Goal: Information Seeking & Learning: Learn about a topic

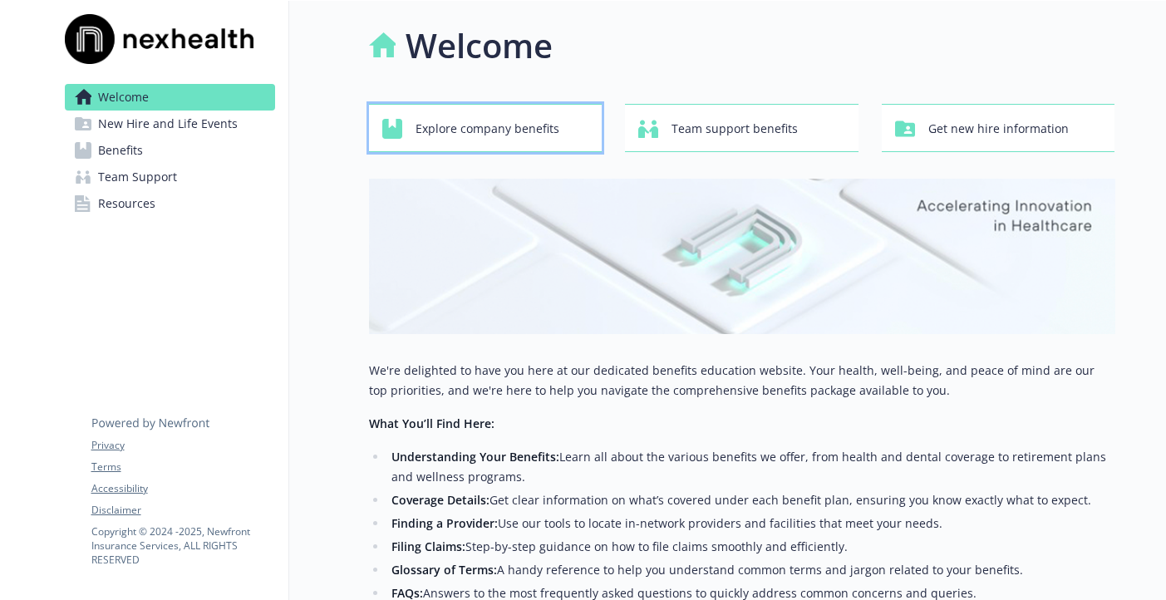
click at [524, 126] on span "Explore company benefits" at bounding box center [488, 129] width 144 height 32
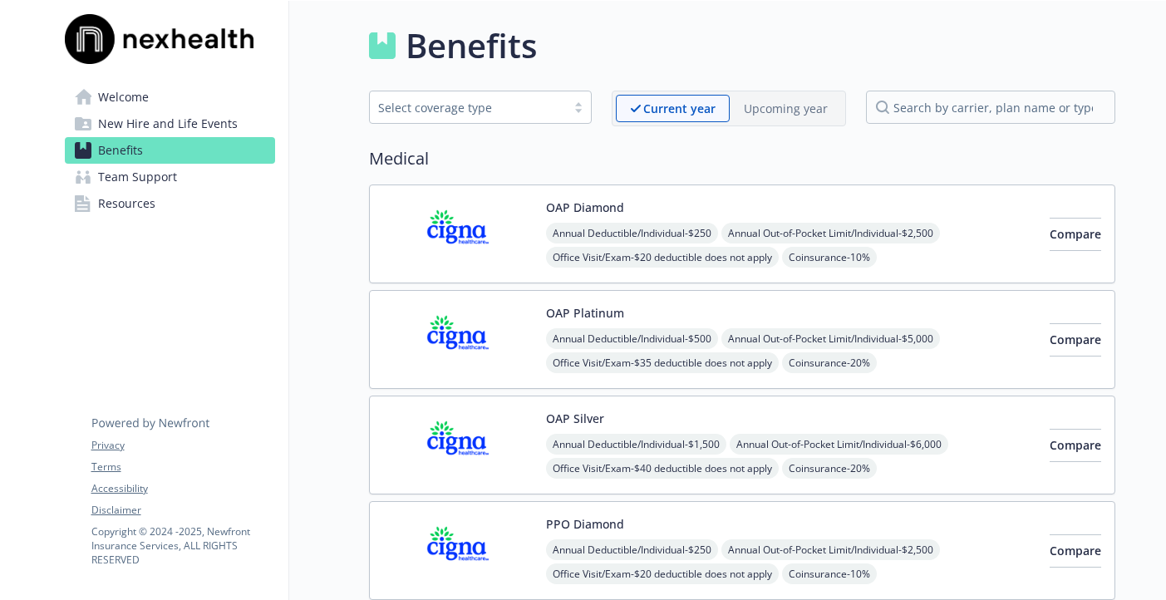
click at [504, 234] on img at bounding box center [458, 234] width 150 height 71
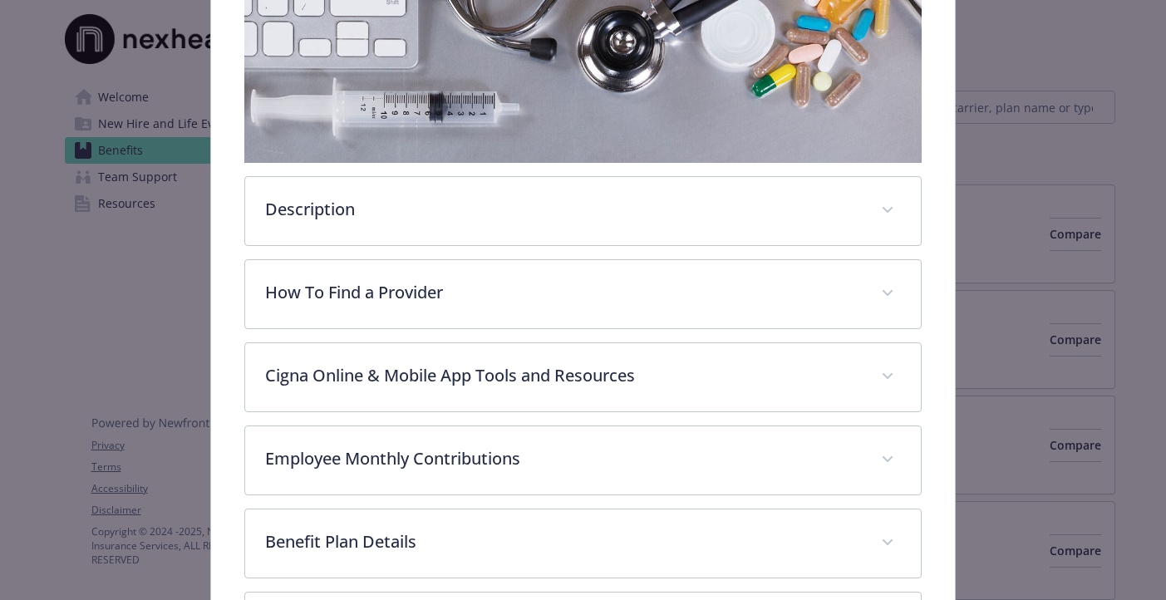
scroll to position [352, 0]
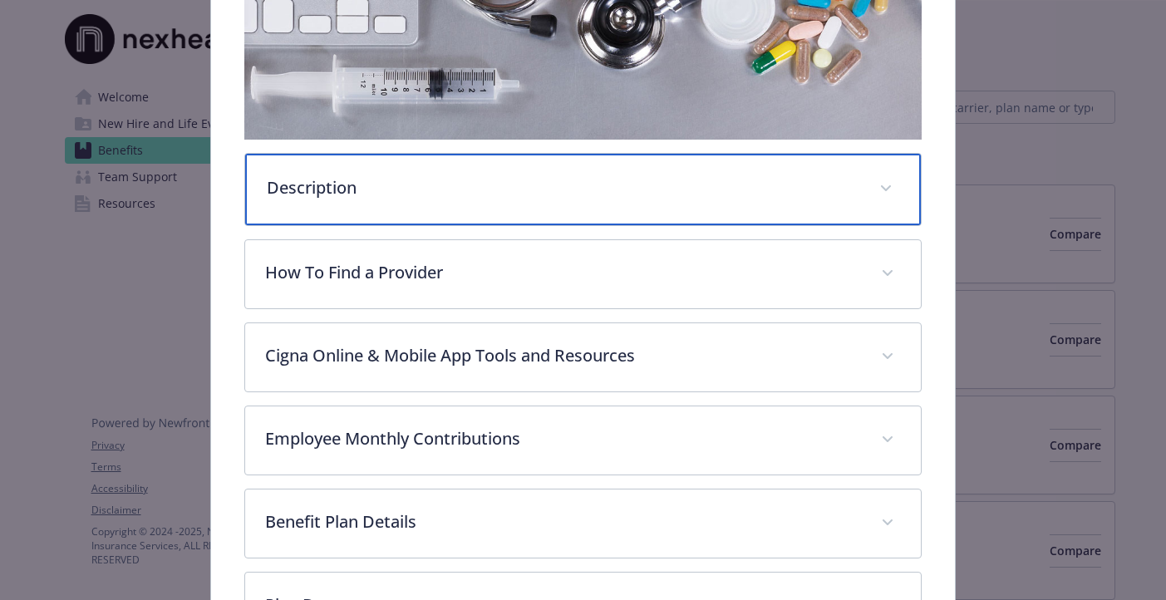
click at [559, 191] on p "Description" at bounding box center [563, 187] width 593 height 25
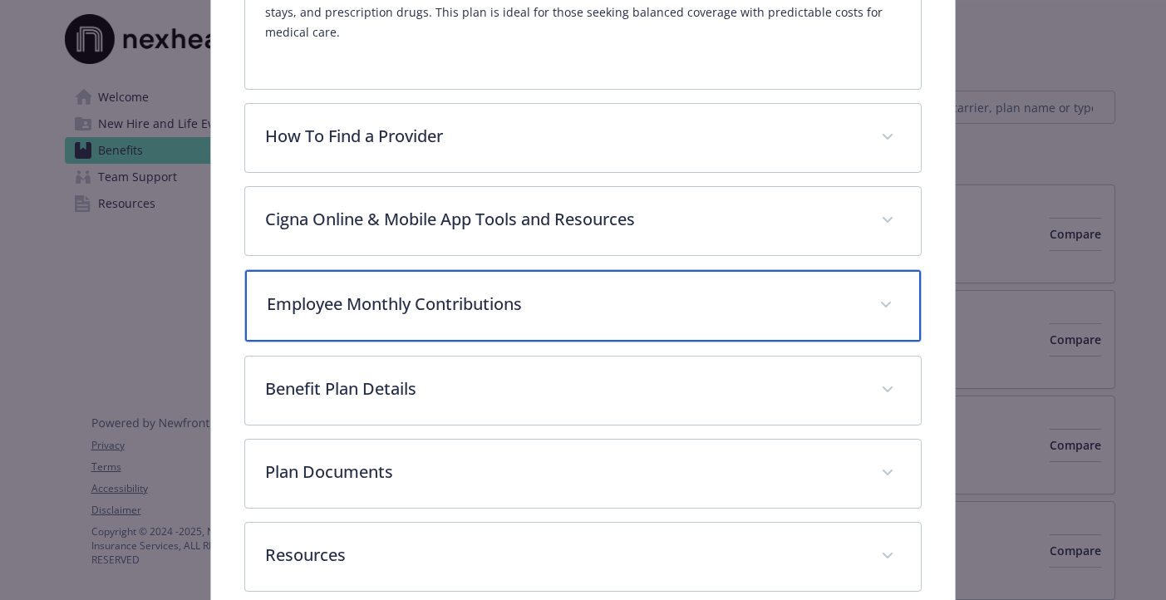
scroll to position [662, 0]
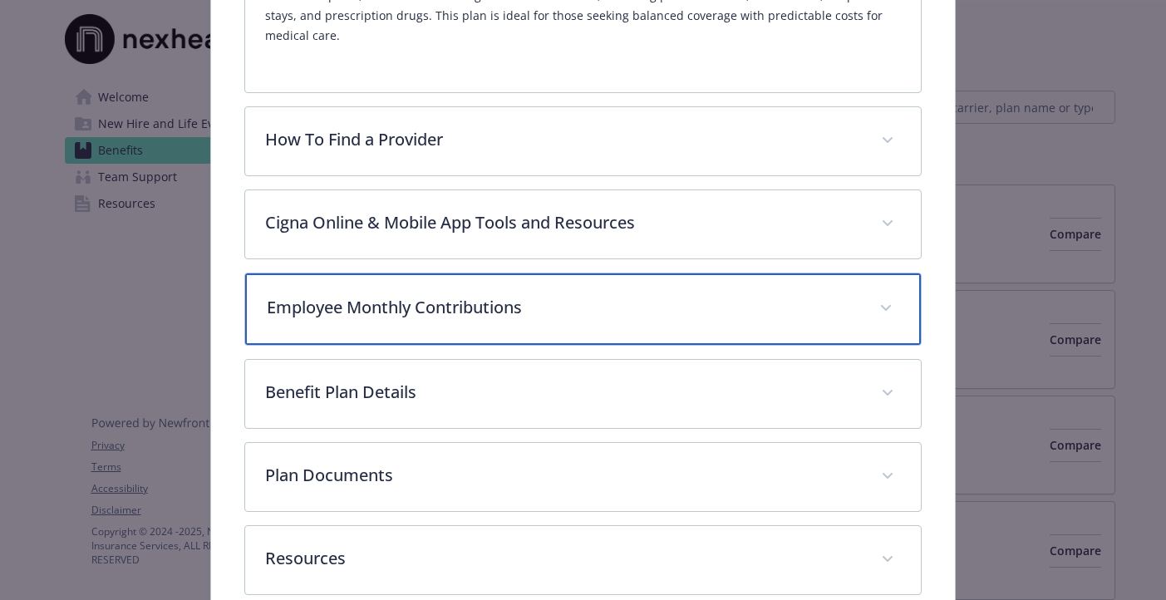
click at [545, 295] on p "Employee Monthly Contributions" at bounding box center [563, 307] width 593 height 25
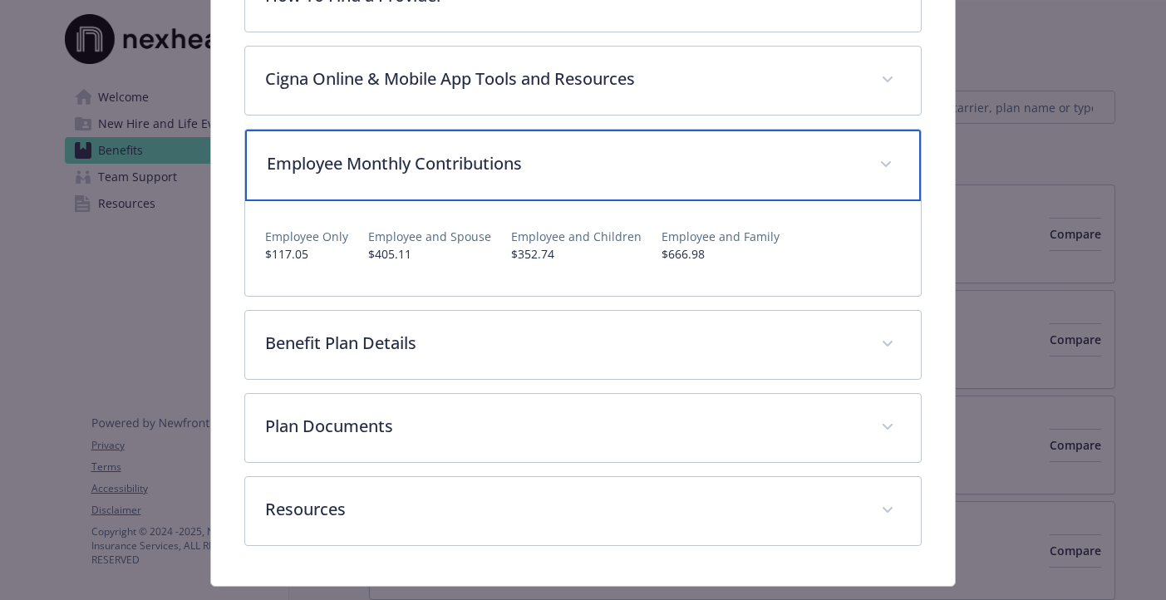
scroll to position [825, 0]
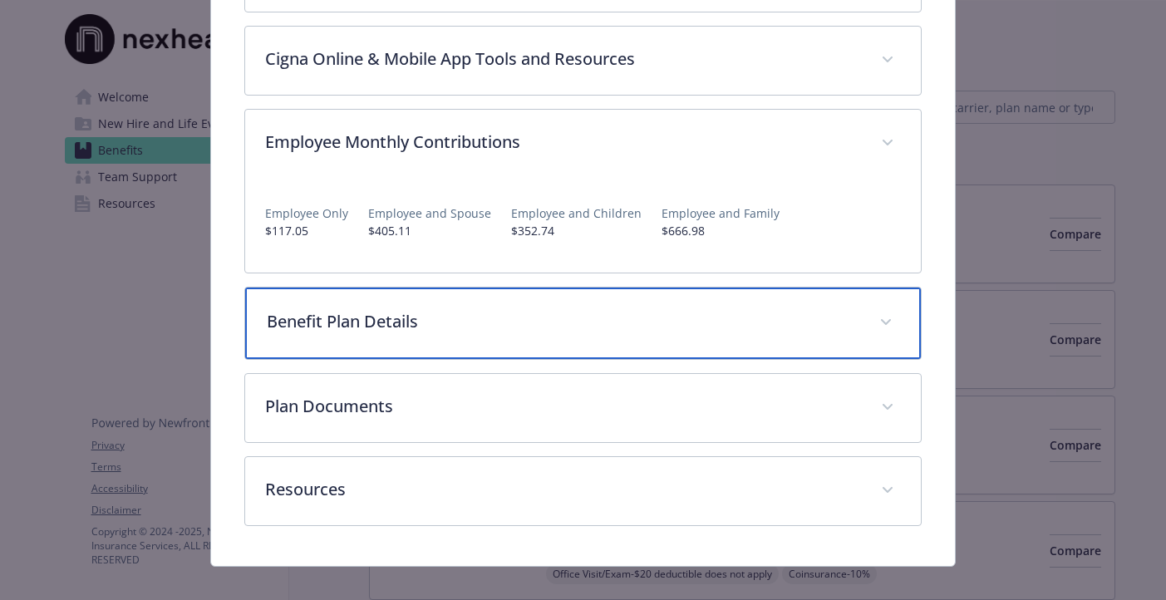
click at [554, 309] on p "Benefit Plan Details" at bounding box center [563, 321] width 593 height 25
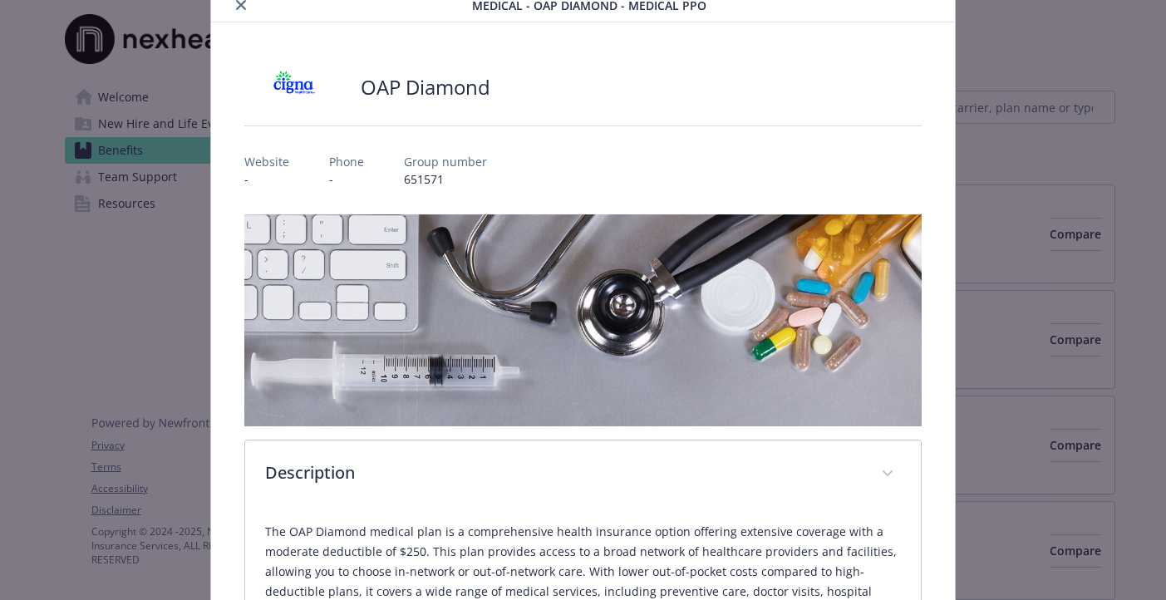
scroll to position [0, 0]
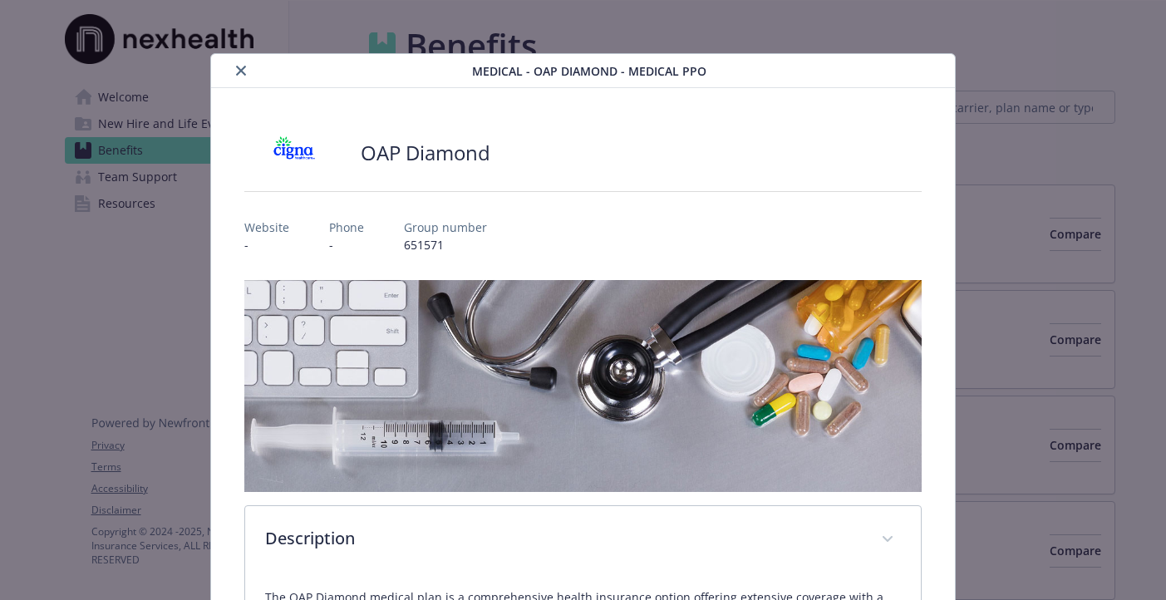
click at [244, 71] on icon "close" at bounding box center [241, 71] width 10 height 10
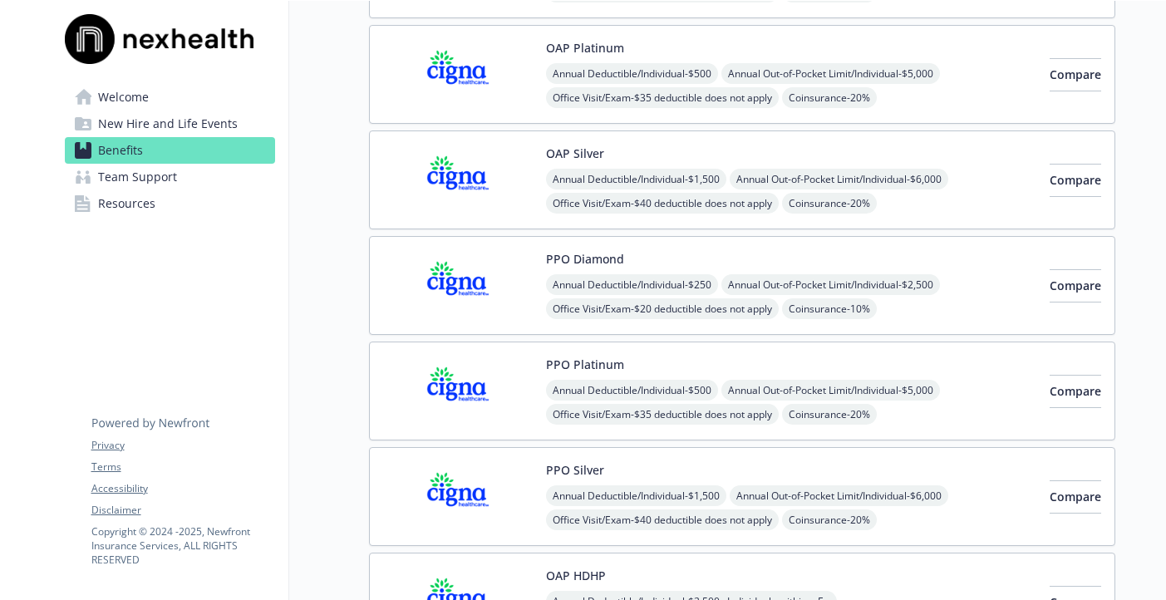
scroll to position [274, 0]
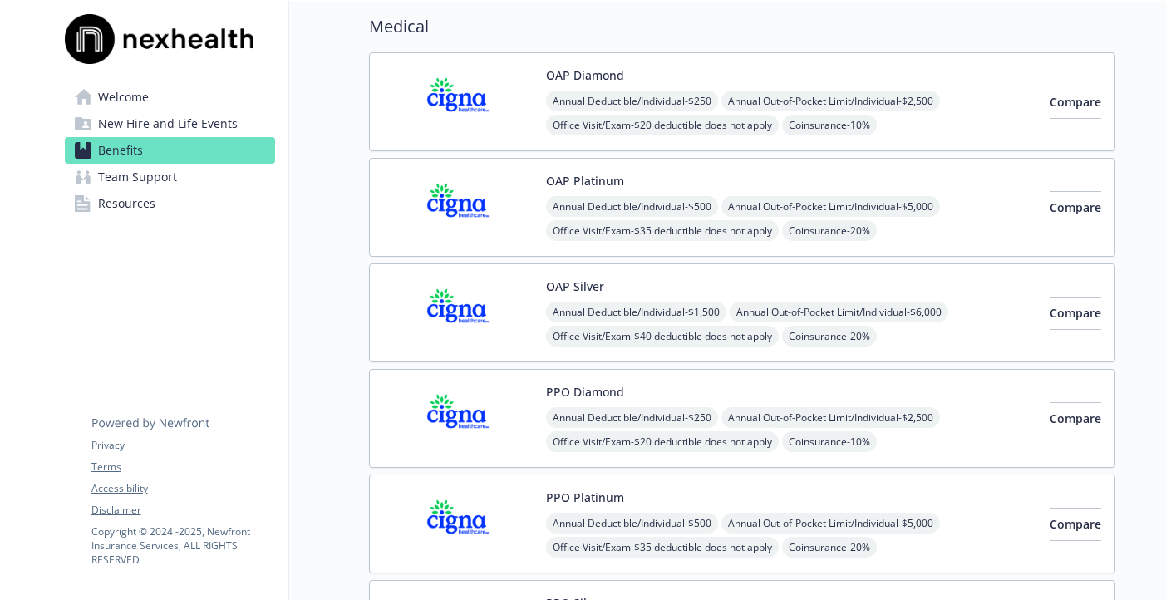
click at [760, 177] on div "OAP Platinum Annual Deductible/Individual - $500 Annual Out-of-Pocket Limit/Ind…" at bounding box center [791, 207] width 490 height 71
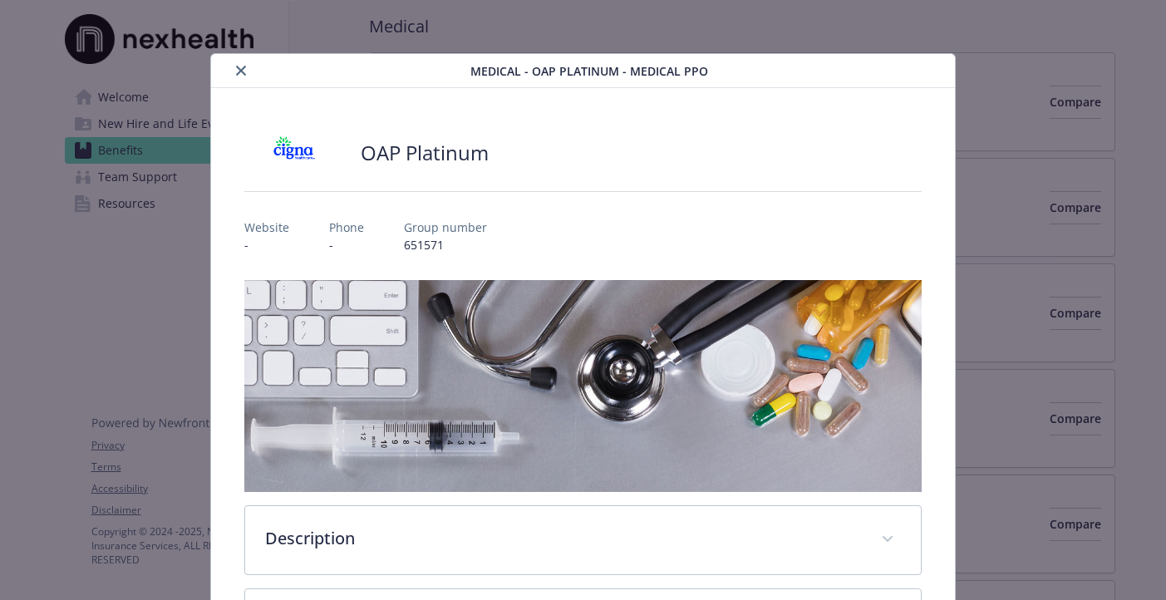
scroll to position [50, 0]
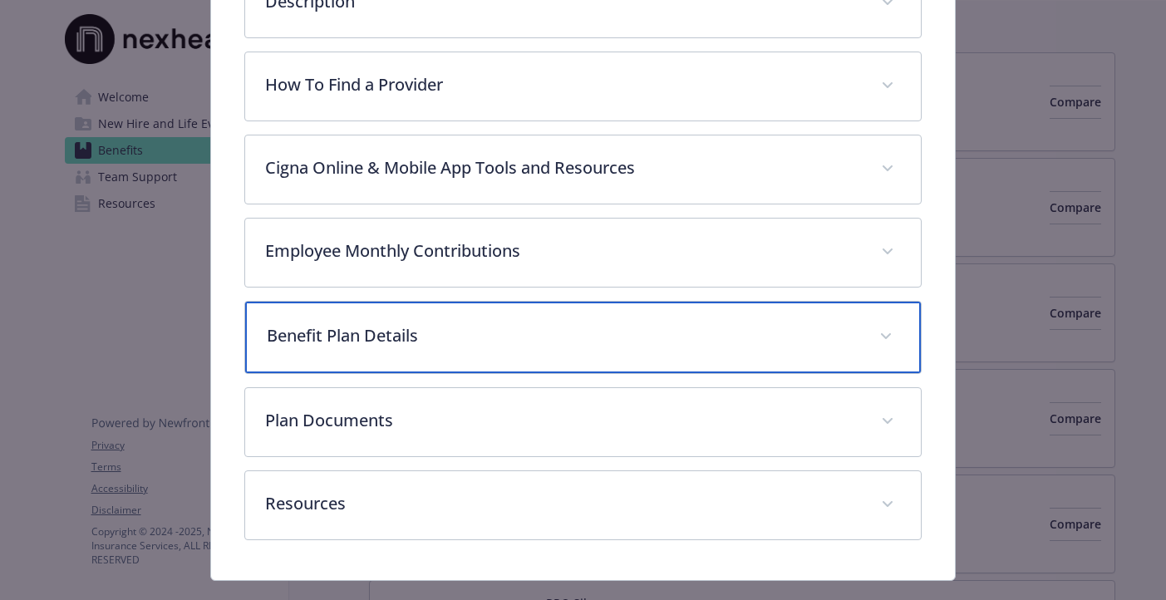
click at [567, 336] on p "Benefit Plan Details" at bounding box center [563, 335] width 593 height 25
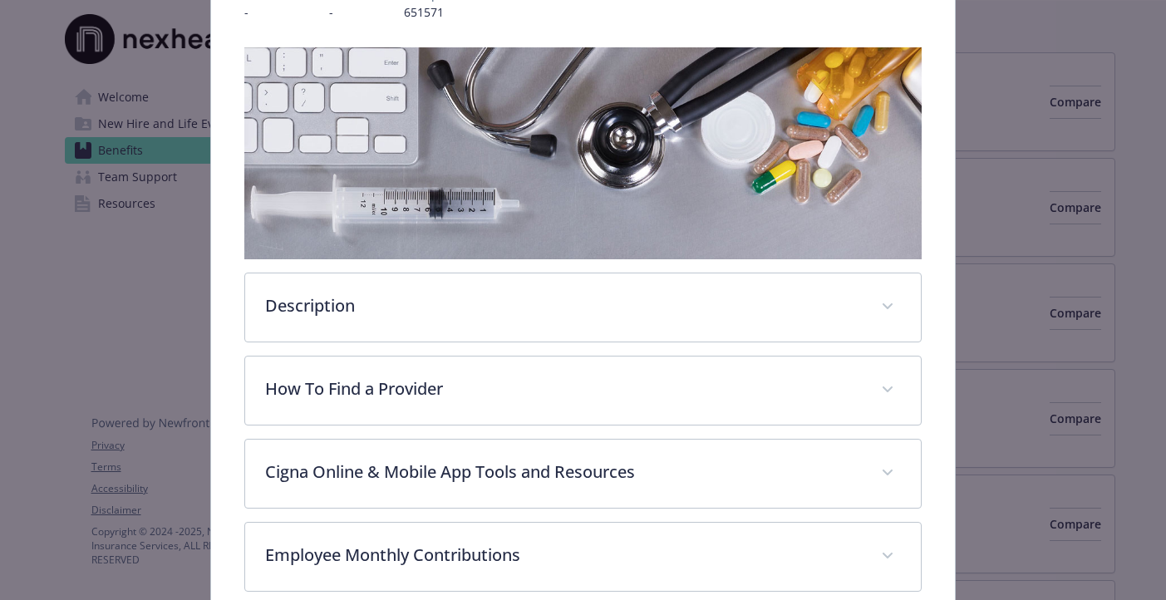
scroll to position [202, 0]
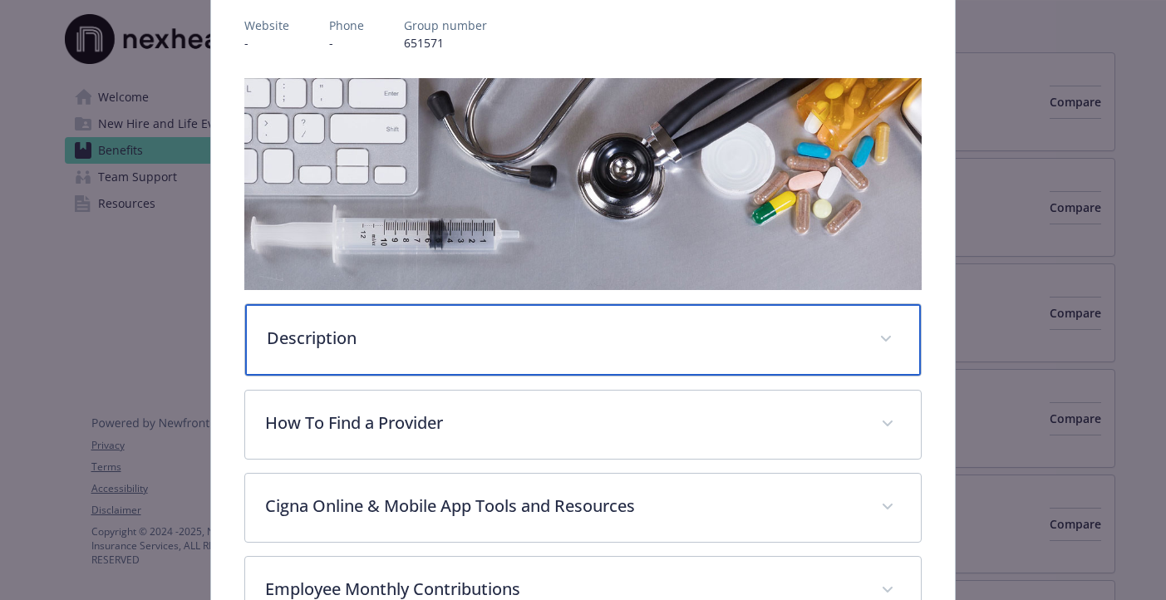
click at [543, 337] on p "Description" at bounding box center [563, 338] width 593 height 25
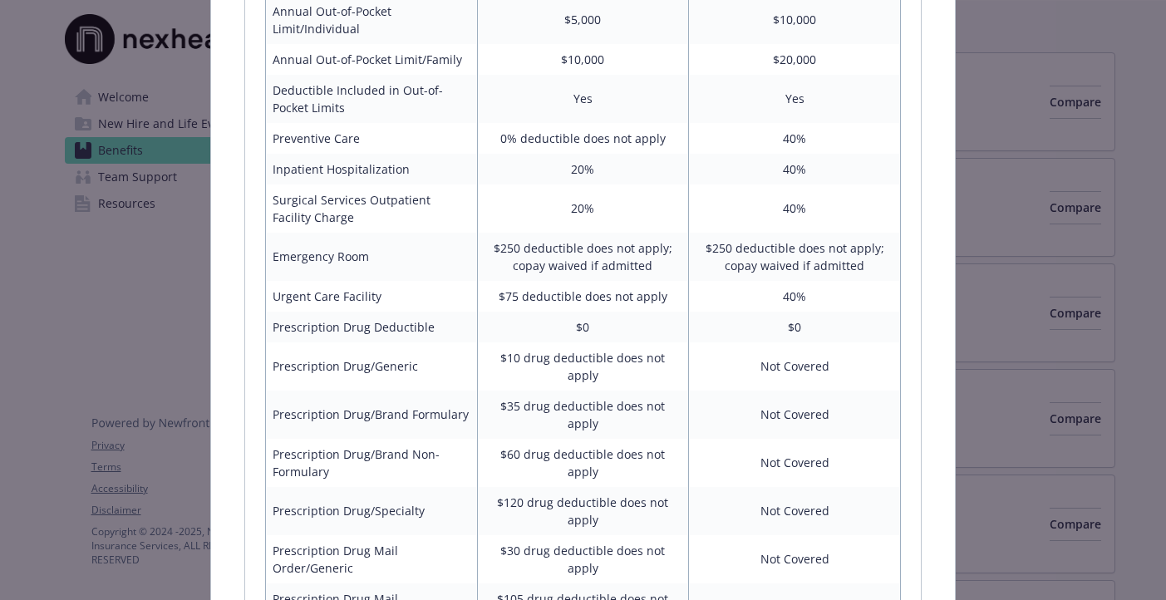
scroll to position [1290, 0]
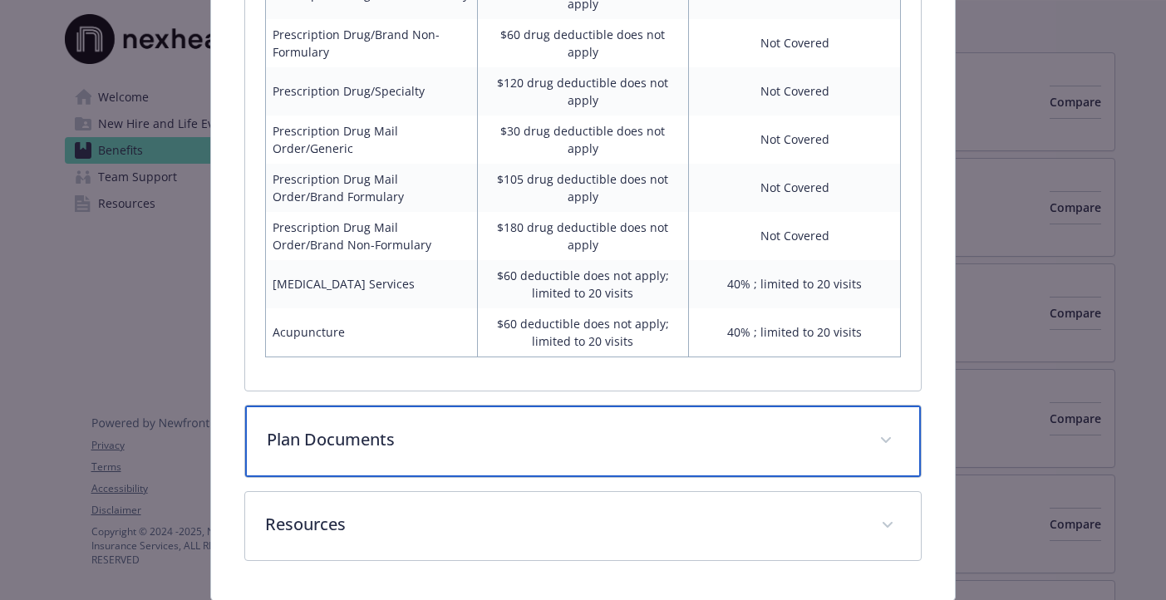
click at [529, 427] on p "Plan Documents" at bounding box center [563, 439] width 593 height 25
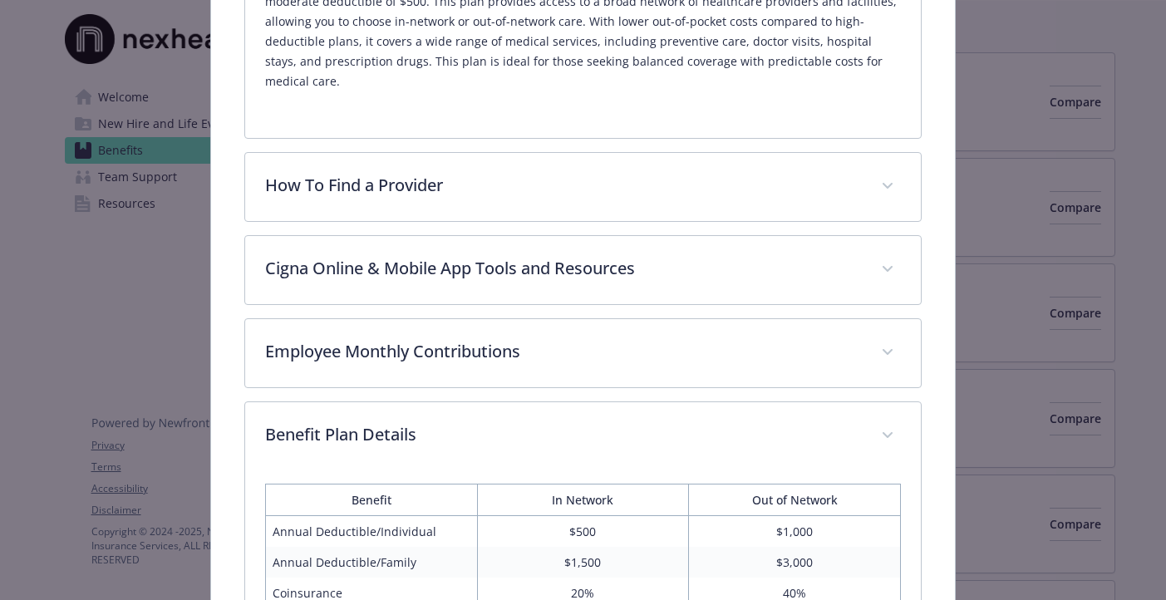
scroll to position [601, 0]
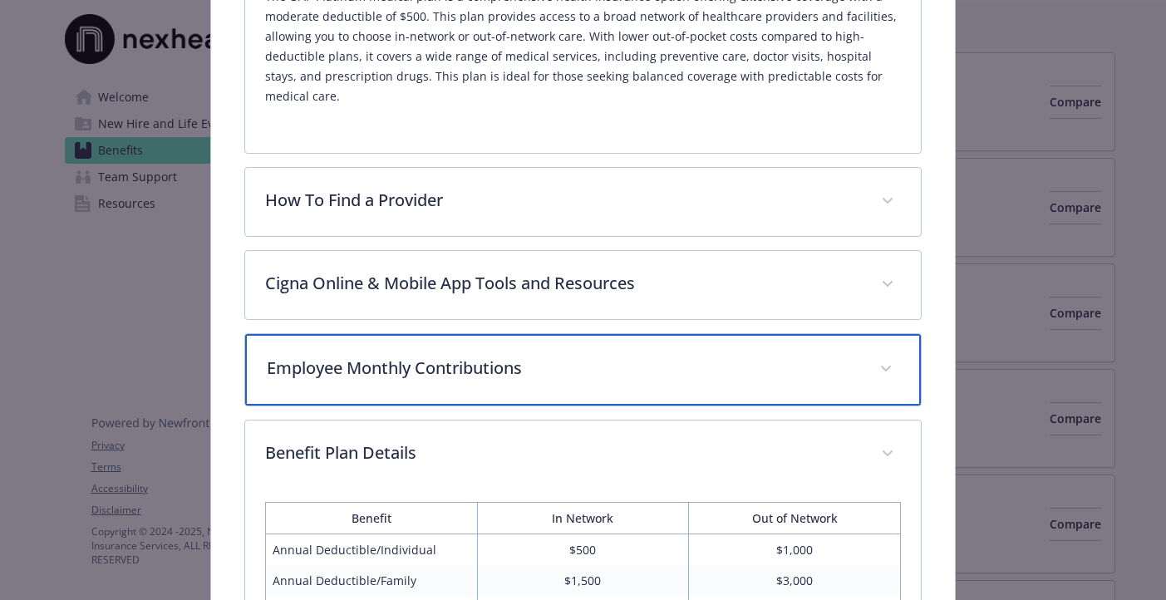
click at [559, 356] on p "Employee Monthly Contributions" at bounding box center [563, 368] width 593 height 25
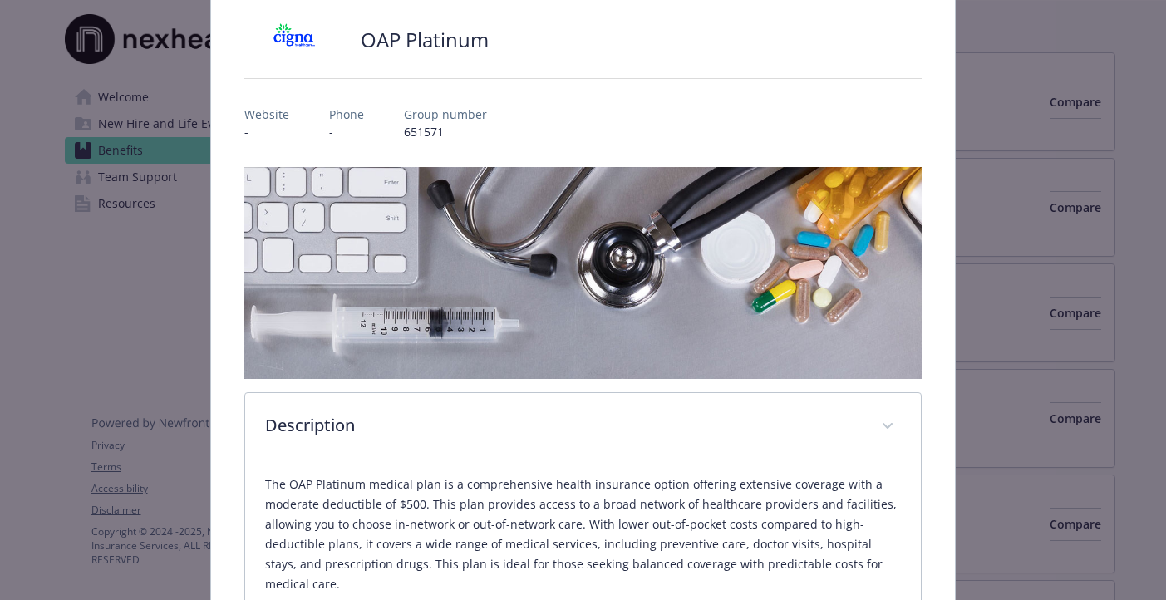
scroll to position [0, 0]
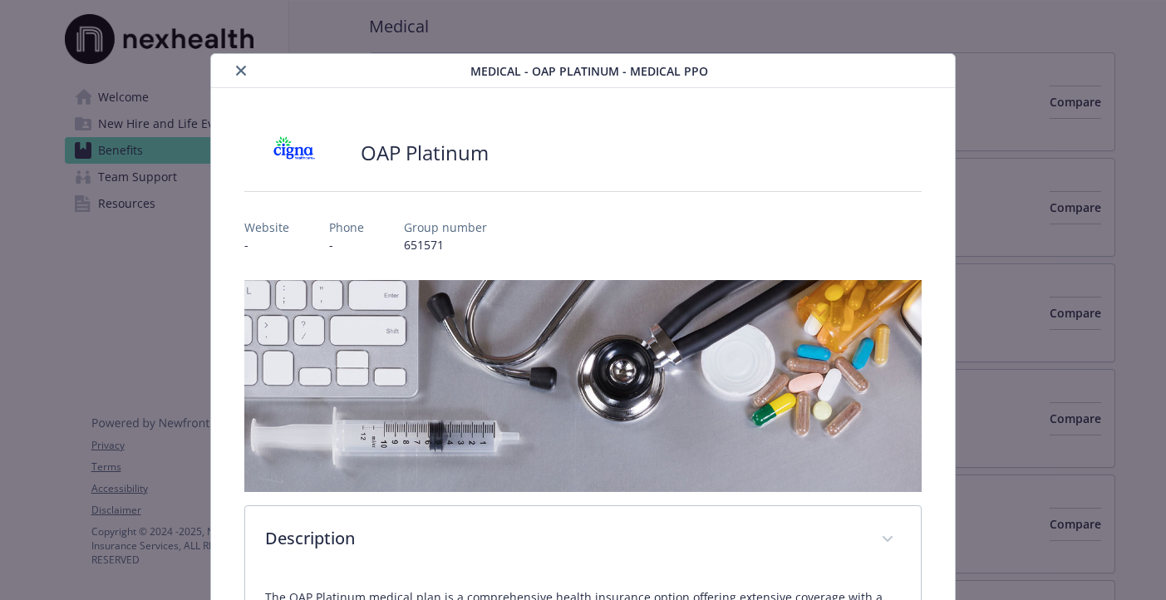
click at [244, 73] on icon "close" at bounding box center [241, 71] width 10 height 10
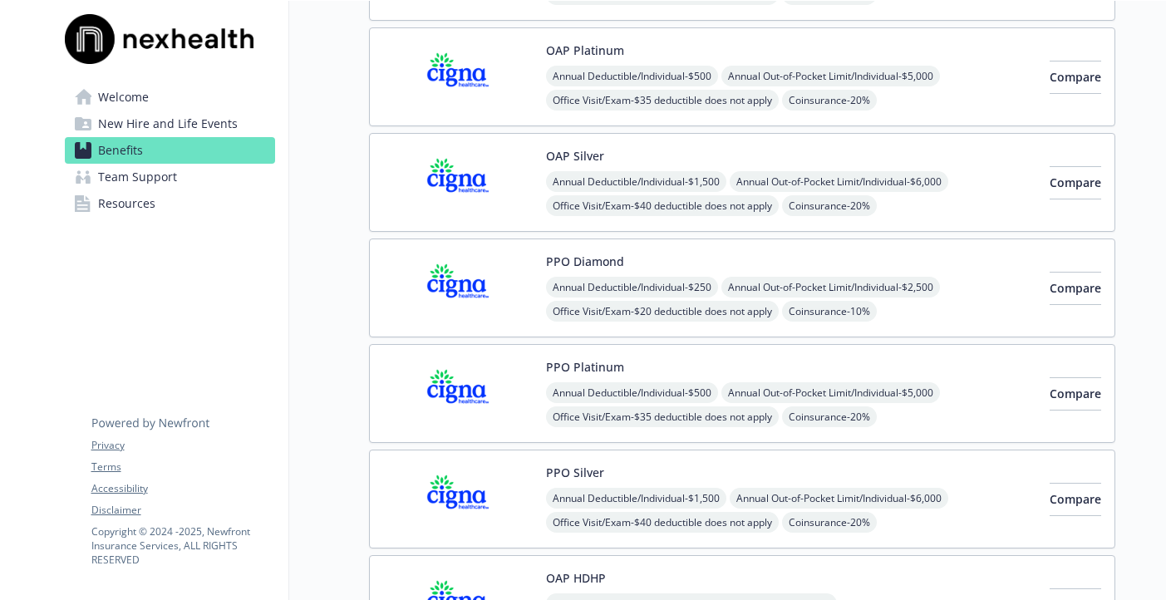
scroll to position [269, 0]
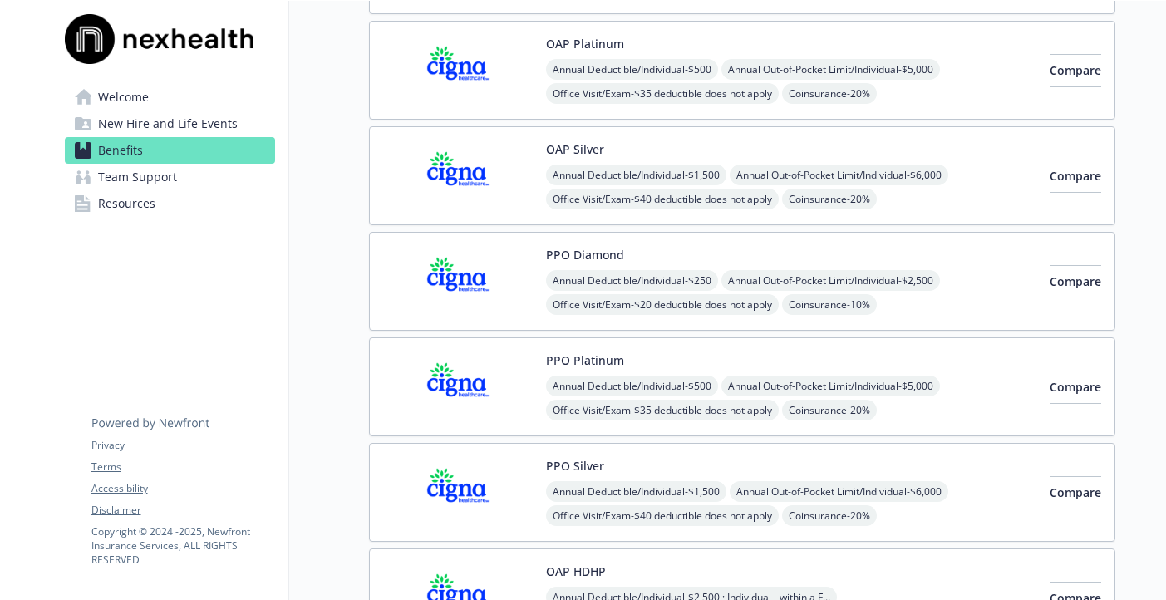
click at [770, 256] on div "PPO Diamond Annual Deductible/Individual - $250 Annual Out-of-Pocket Limit/Indi…" at bounding box center [791, 281] width 490 height 71
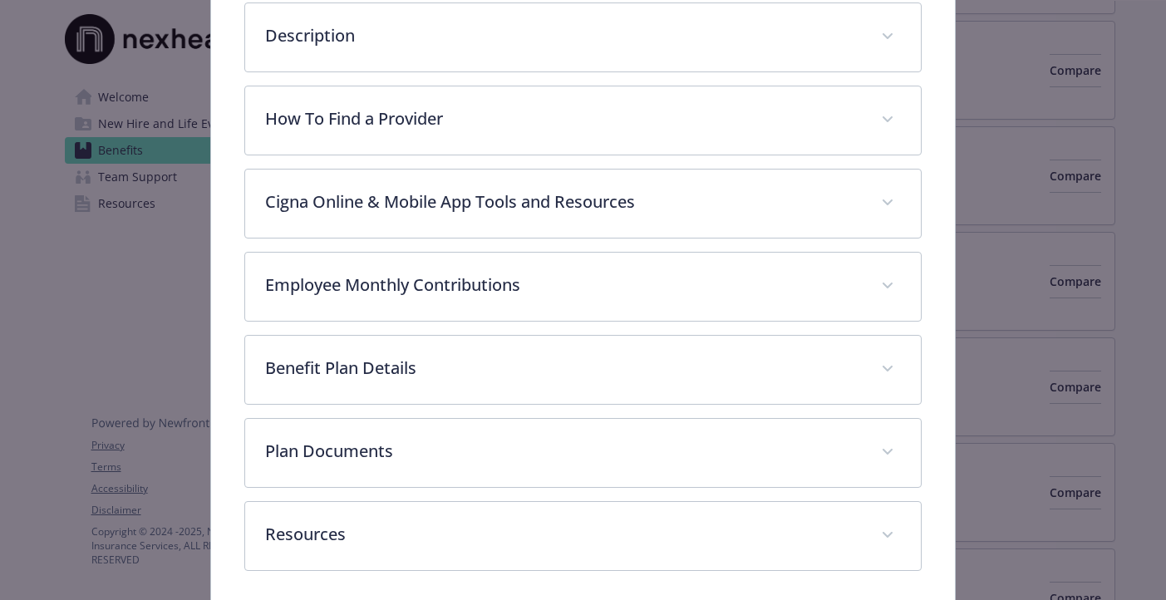
scroll to position [517, 0]
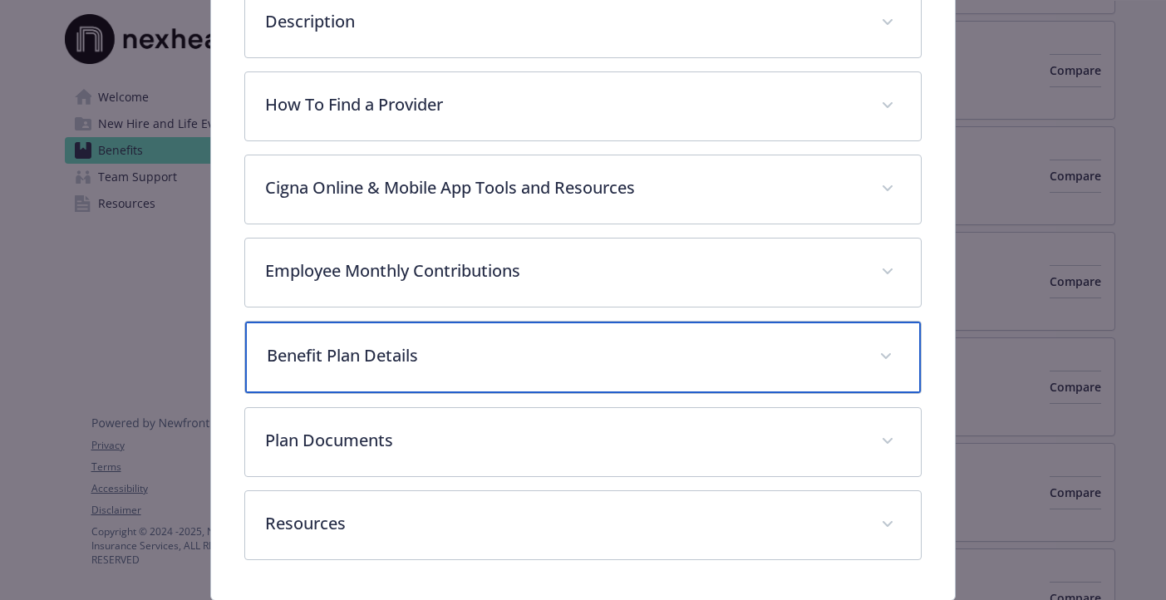
click at [518, 357] on p "Benefit Plan Details" at bounding box center [563, 355] width 593 height 25
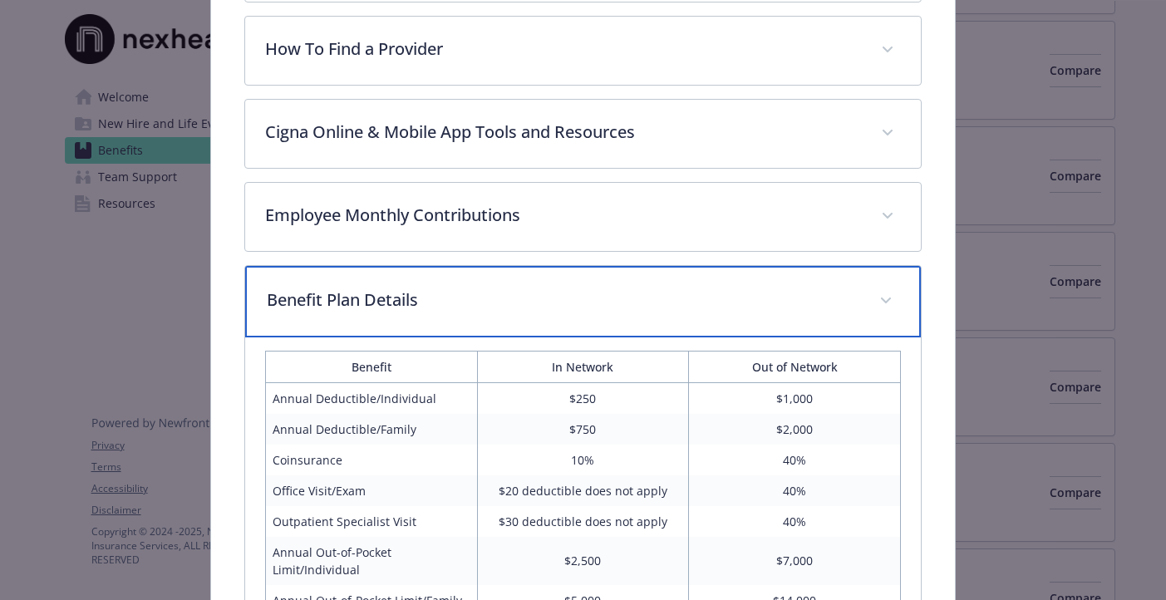
scroll to position [545, 0]
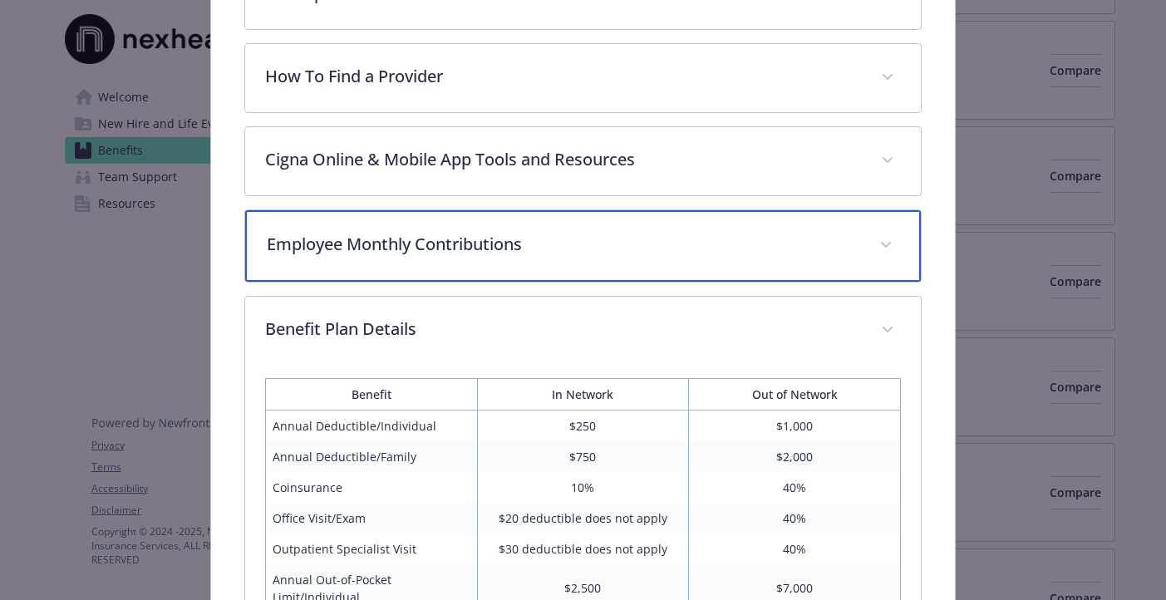
click at [556, 250] on p "Employee Monthly Contributions" at bounding box center [563, 244] width 593 height 25
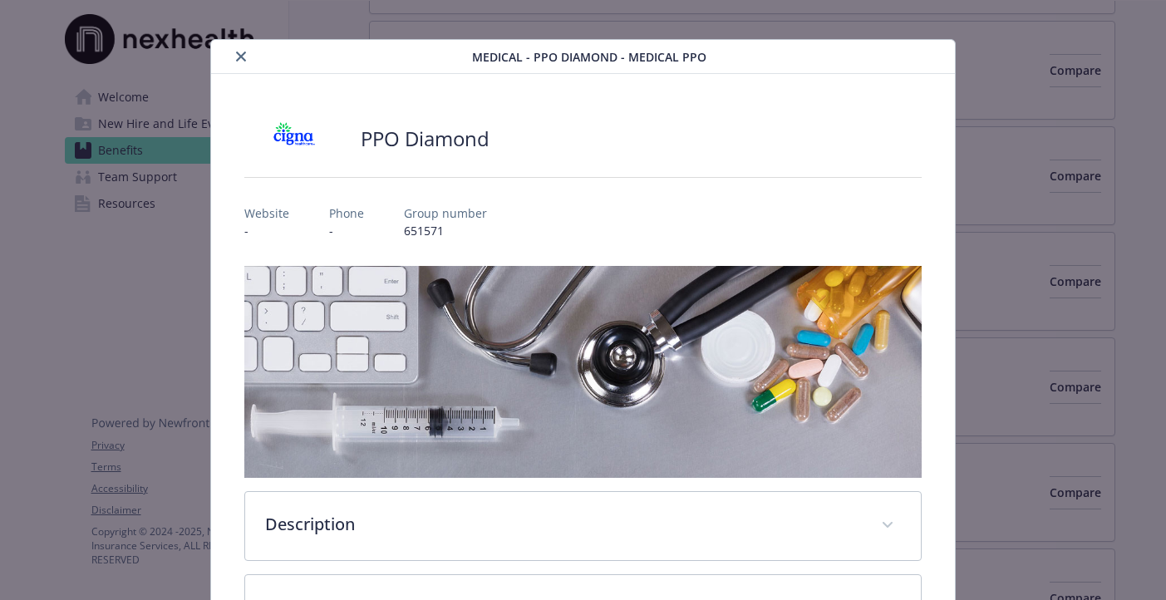
scroll to position [18, 0]
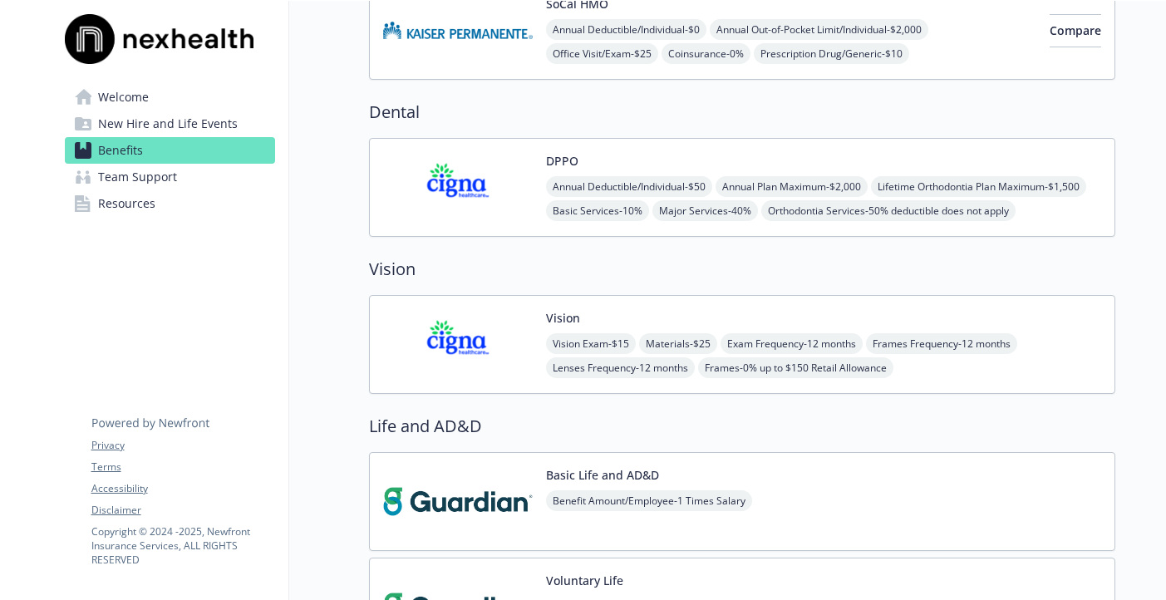
scroll to position [1173, 0]
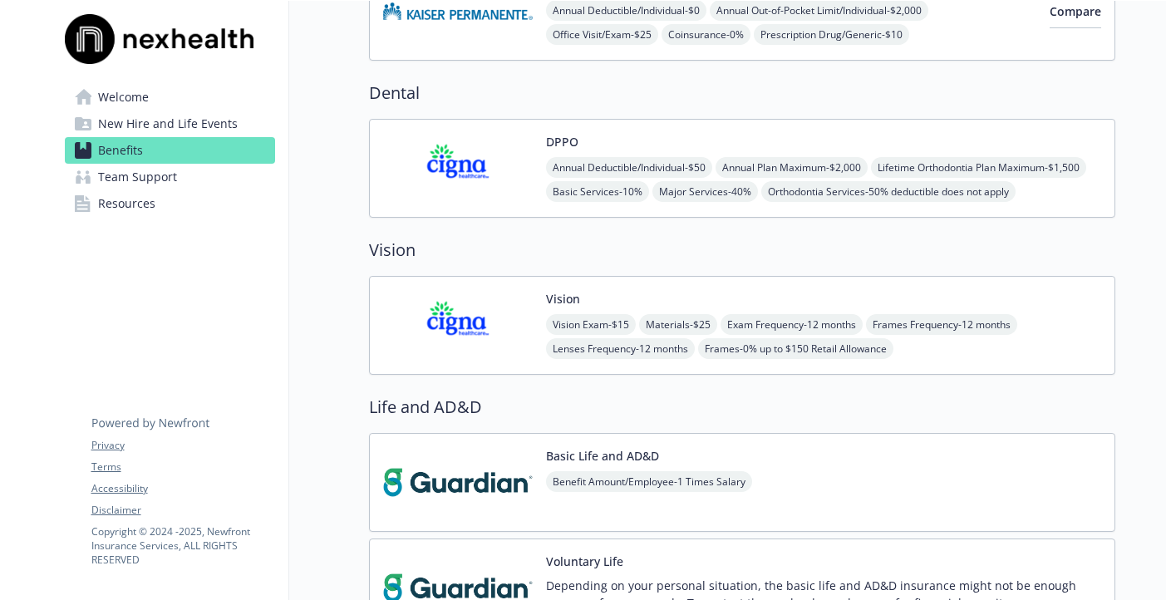
click at [819, 129] on div "DPPO Annual Deductible/Individual - $50 Annual Plan Maximum - $2,000 Lifetime O…" at bounding box center [742, 168] width 746 height 99
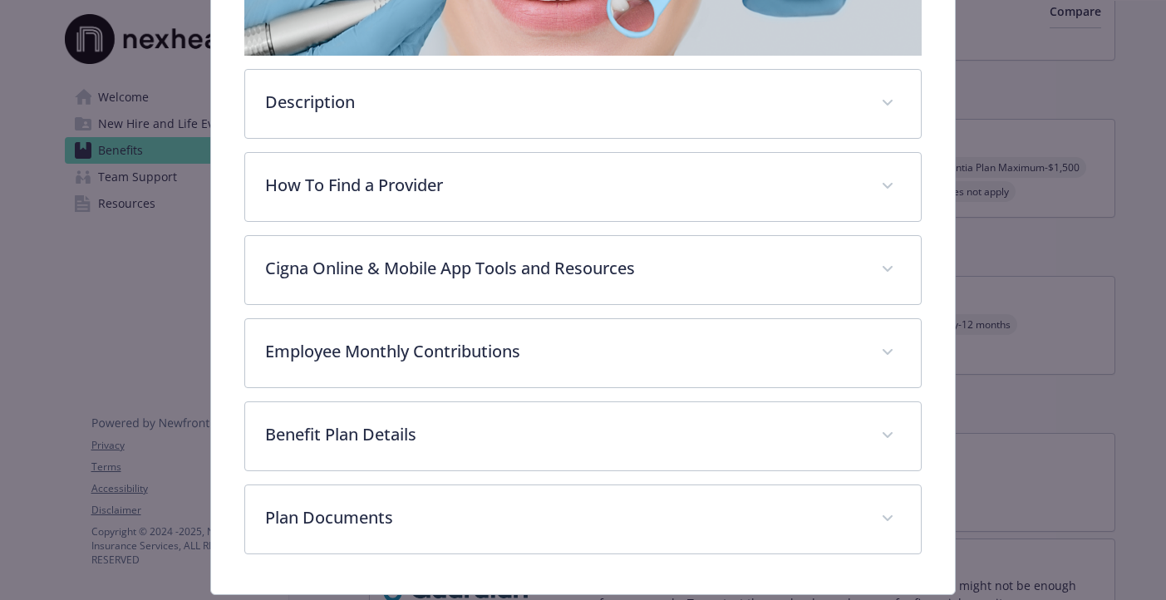
scroll to position [374, 0]
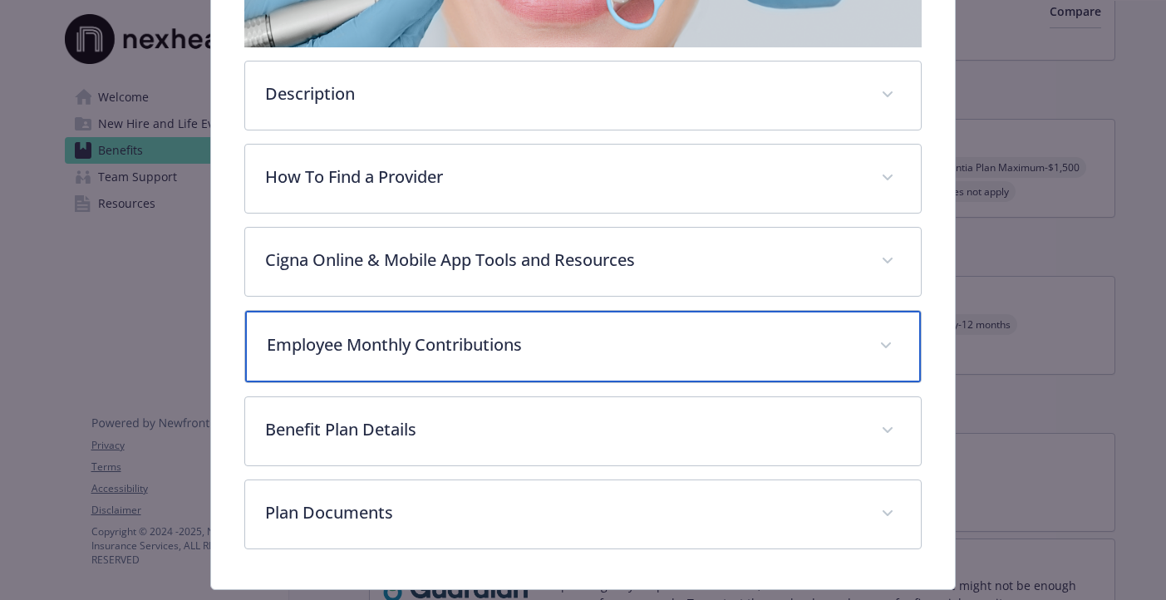
click at [552, 336] on p "Employee Monthly Contributions" at bounding box center [563, 344] width 593 height 25
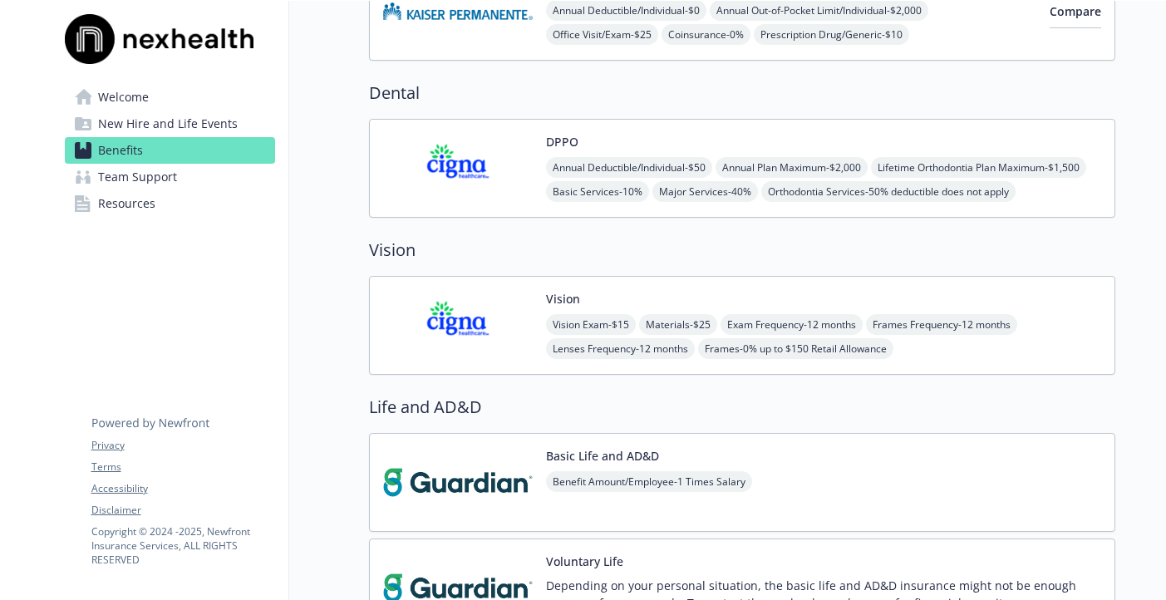
click at [686, 283] on div "Vision Vision Exam - $15 Materials - $25 Exam Frequency - 12 months Frames Freq…" at bounding box center [742, 325] width 746 height 99
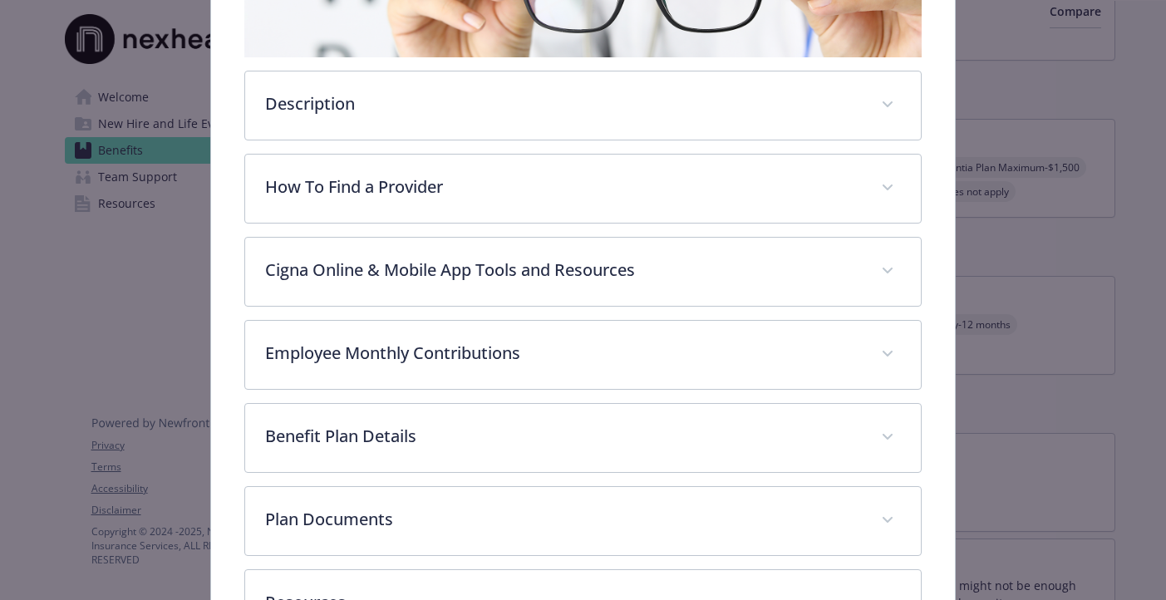
scroll to position [380, 0]
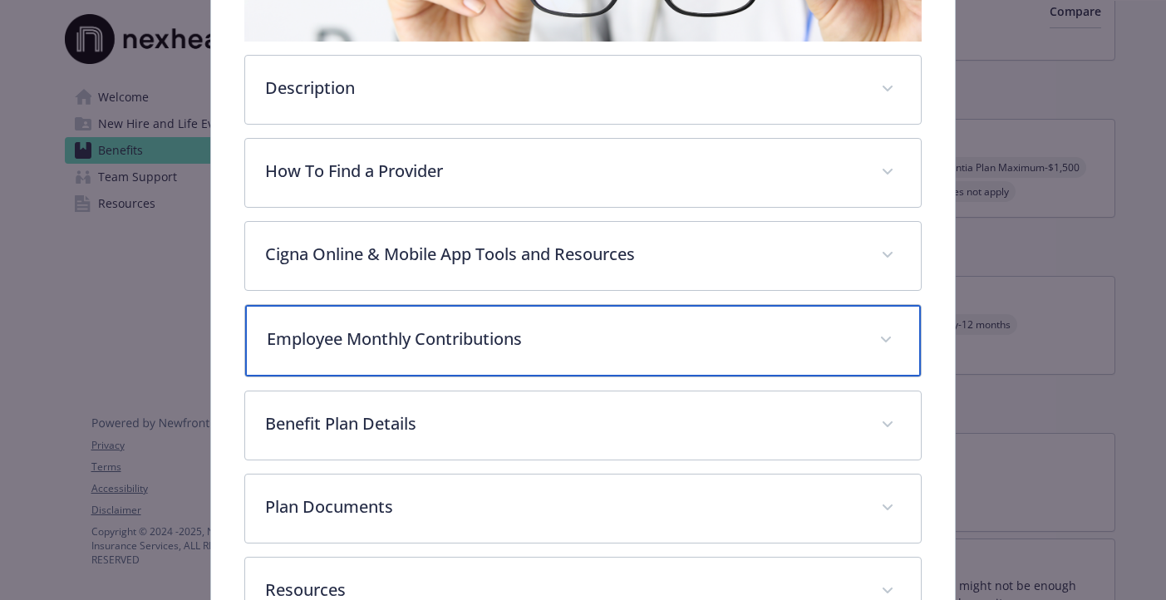
click at [578, 333] on p "Employee Monthly Contributions" at bounding box center [563, 339] width 593 height 25
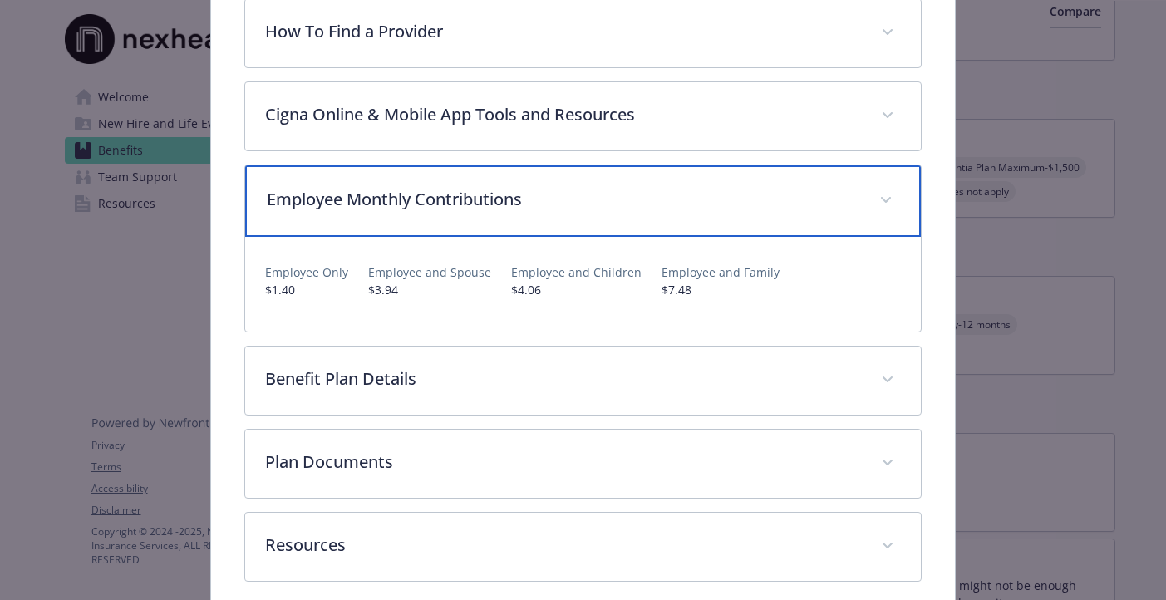
scroll to position [540, 0]
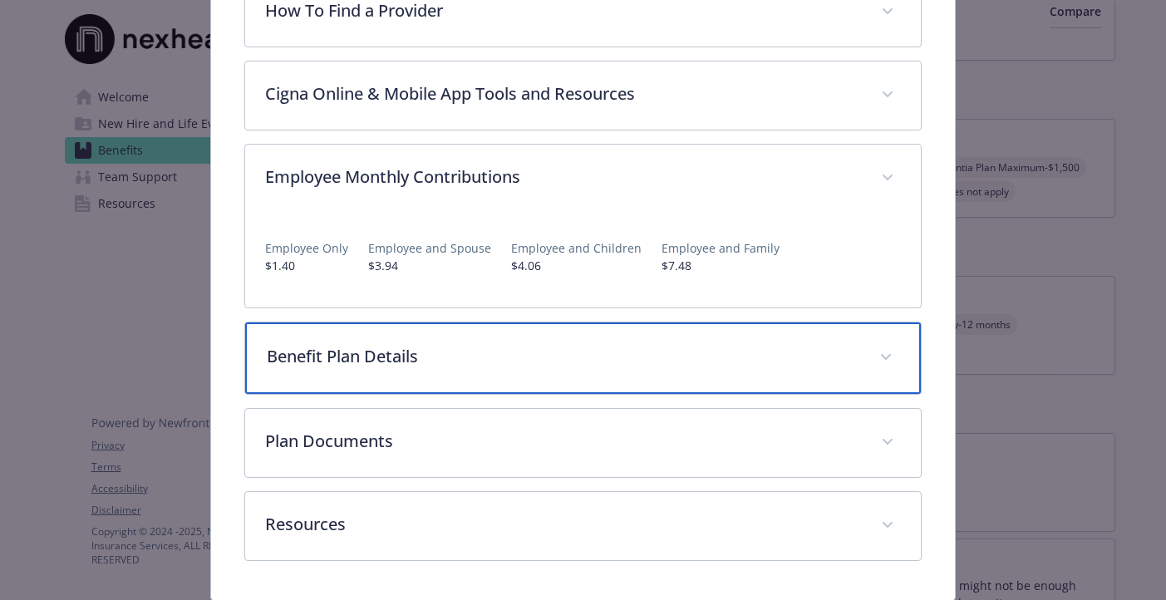
click at [562, 352] on p "Benefit Plan Details" at bounding box center [563, 356] width 593 height 25
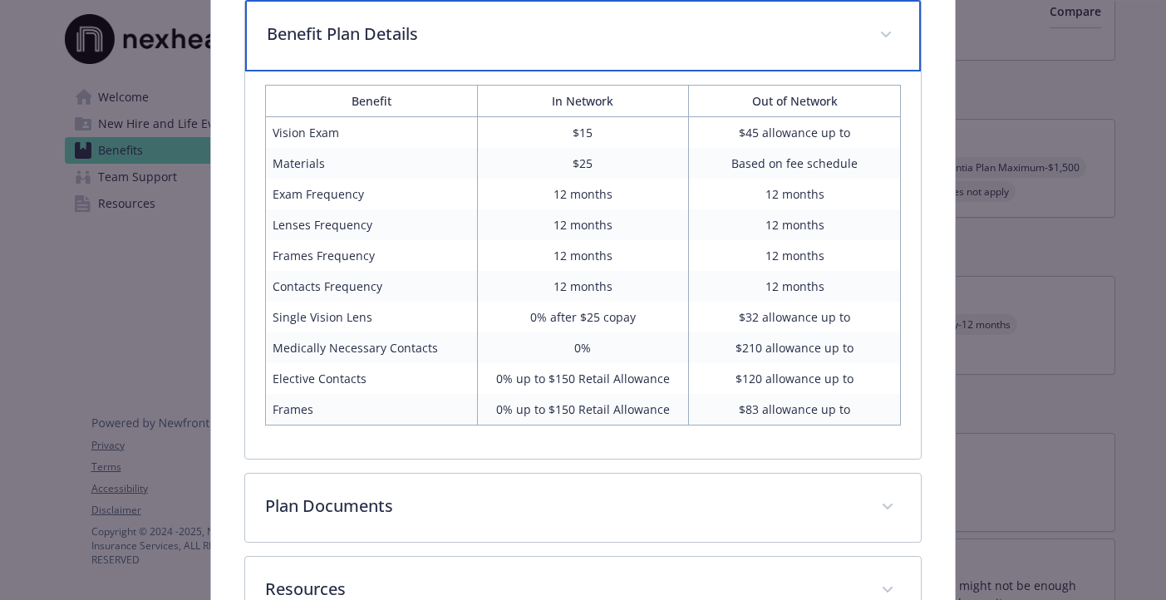
scroll to position [864, 0]
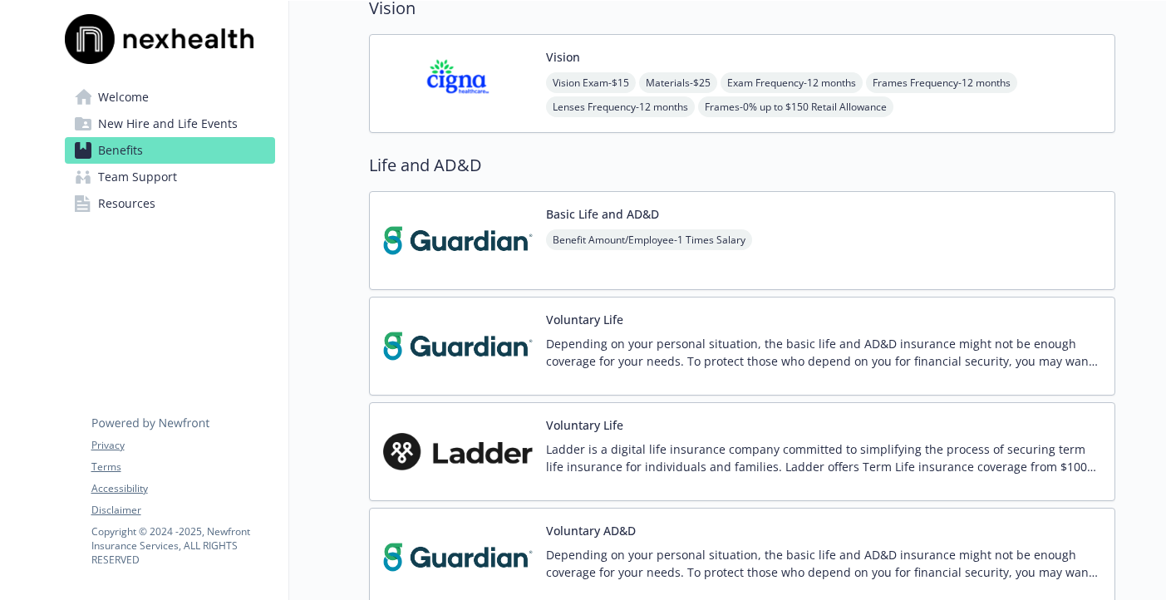
scroll to position [1416, 0]
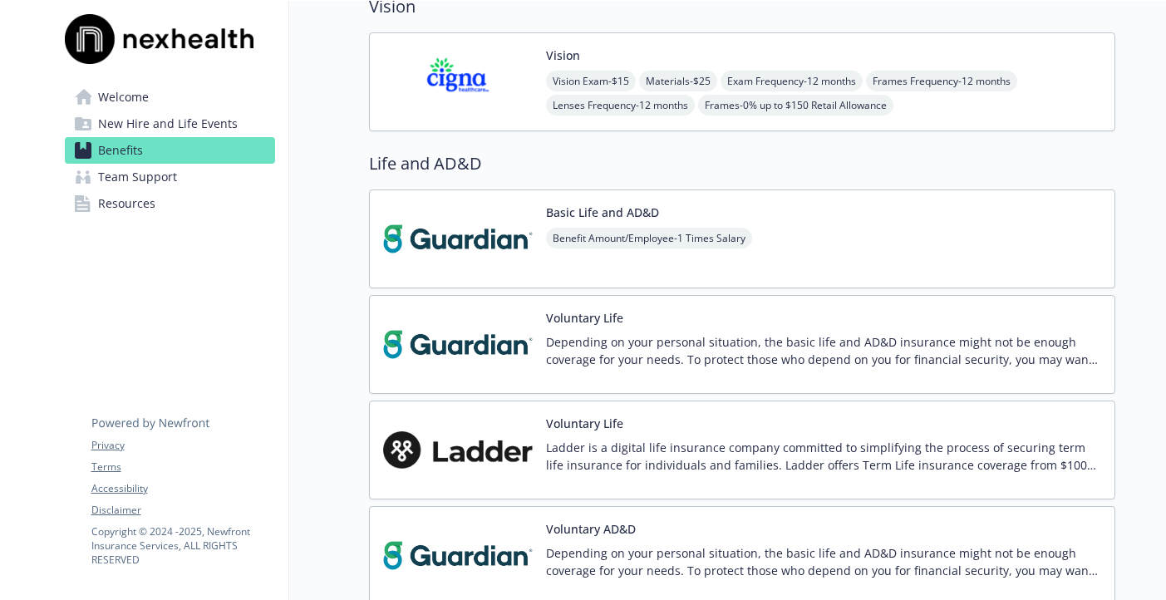
click at [656, 268] on div "Benefit Amount/Employee - 1 Times Salary" at bounding box center [649, 251] width 206 height 47
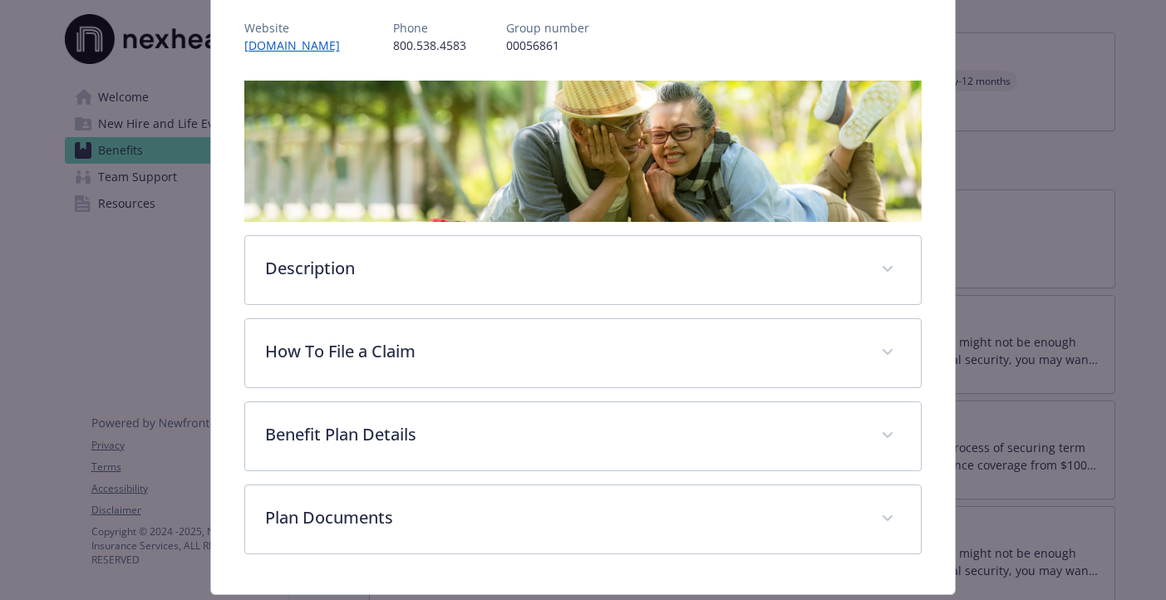
scroll to position [248, 0]
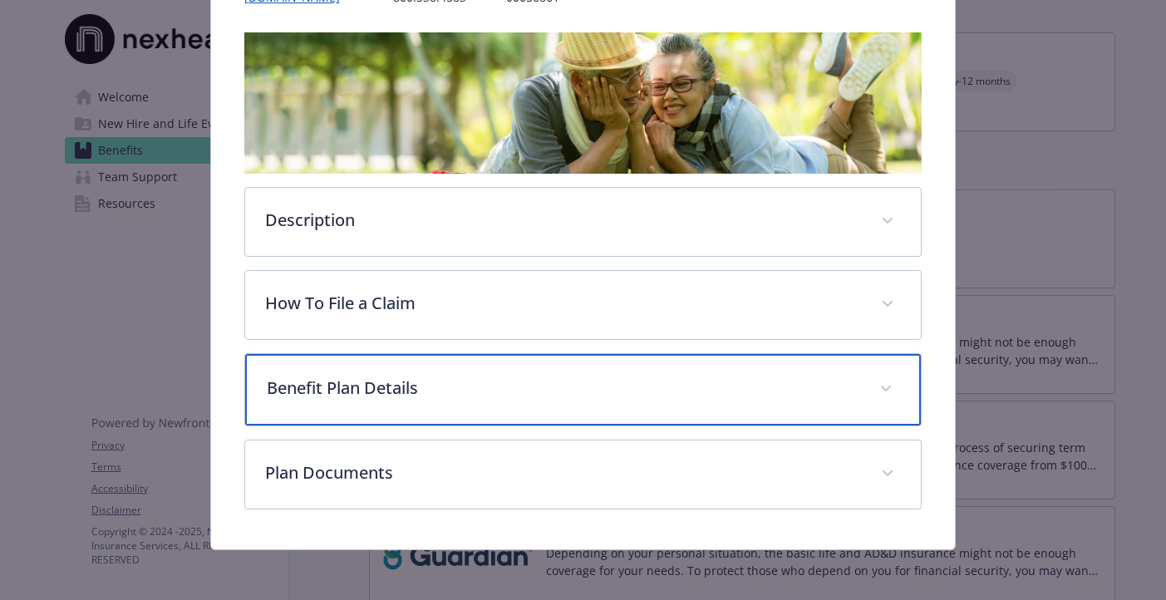
click at [517, 381] on p "Benefit Plan Details" at bounding box center [563, 388] width 593 height 25
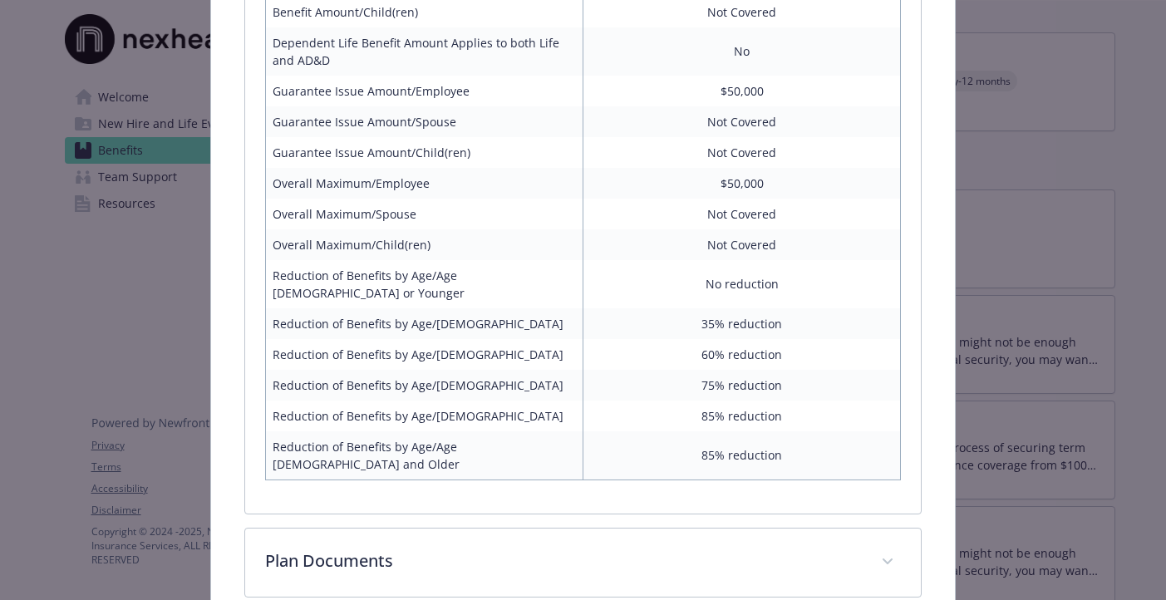
scroll to position [788, 0]
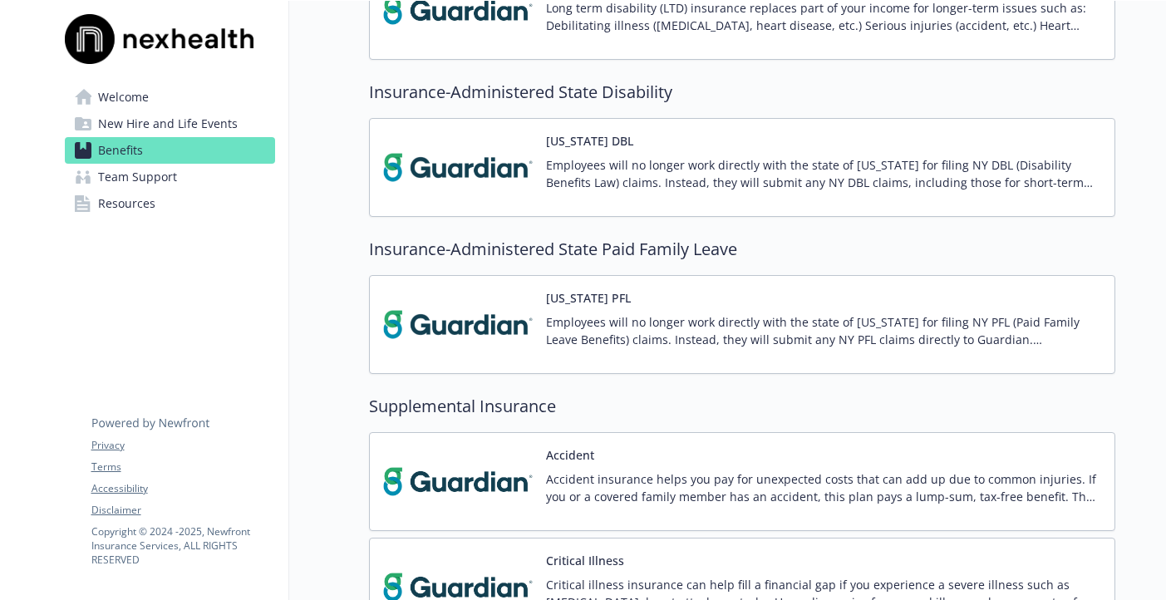
scroll to position [2226, 0]
